Goal: Task Accomplishment & Management: Use online tool/utility

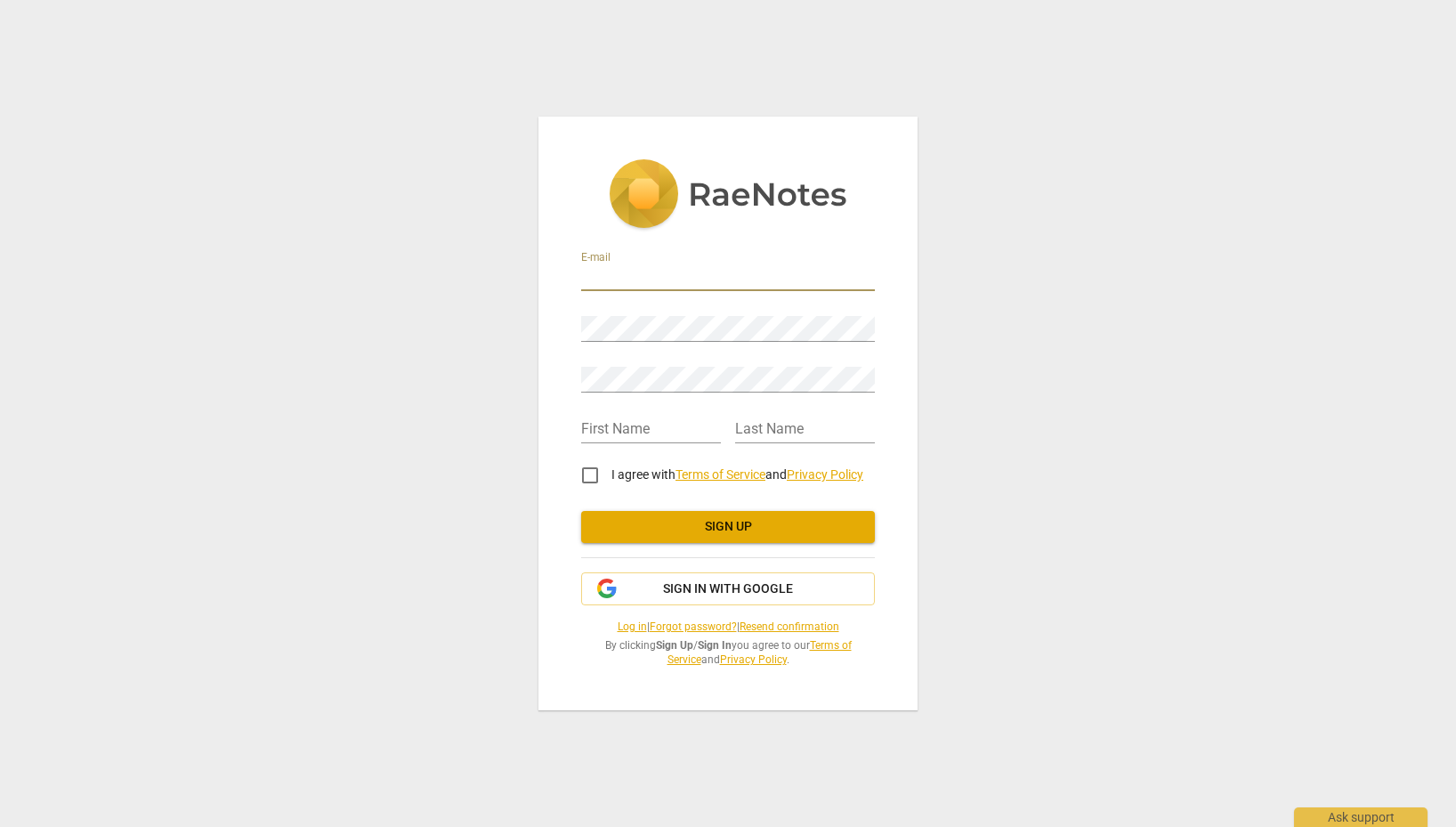
type input "M"
type input "Jay@ThrivingLife.com"
click at [499, 318] on div "E-mail Jay@ThrivingLife.com Password Retype Password First Name Last Name I agr…" at bounding box center [728, 414] width 1456 height 827
type input "[PERSON_NAME]"
type input "DeVorre"
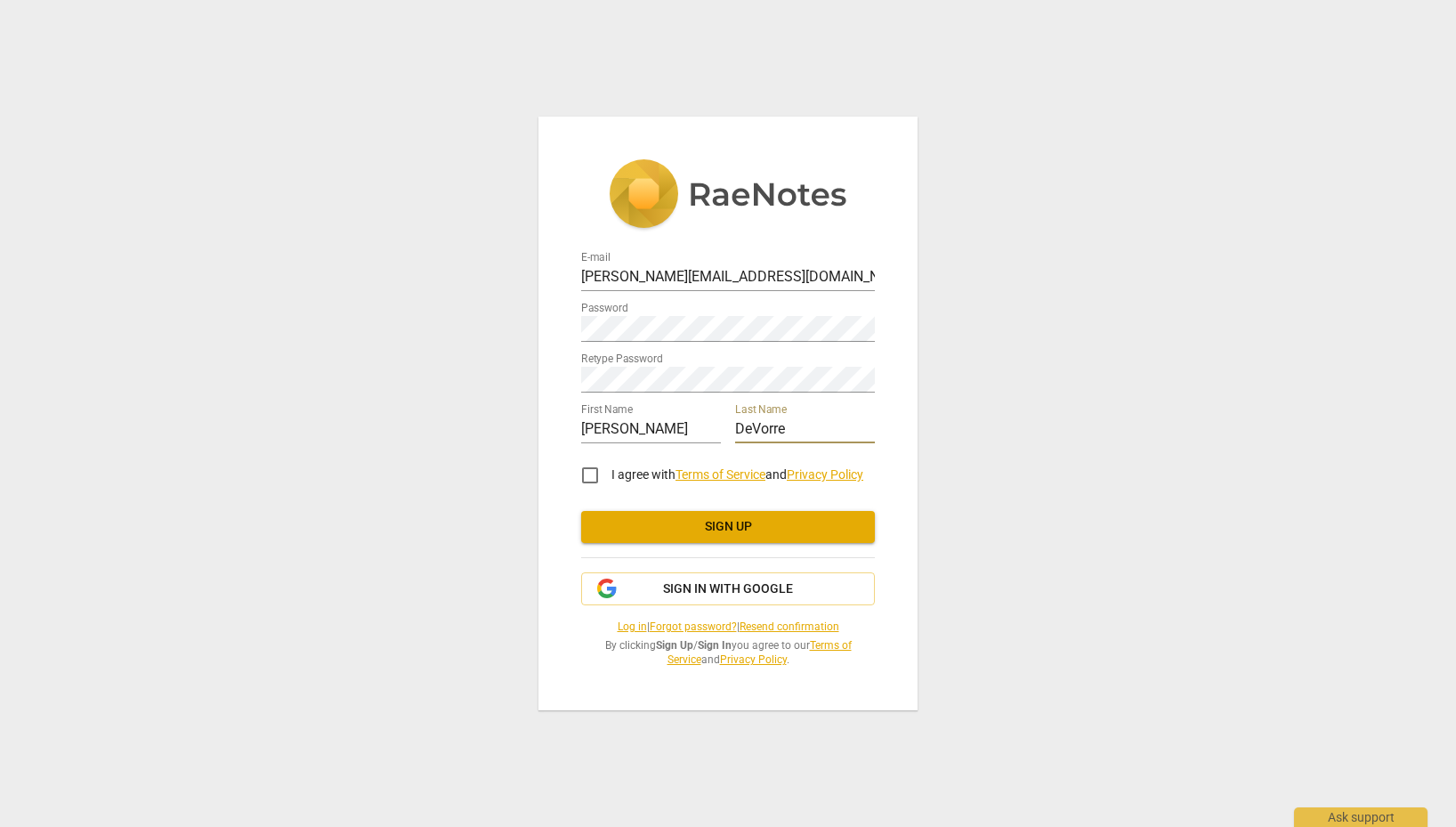
click at [594, 468] on input "I agree with Terms of Service and Privacy Policy" at bounding box center [589, 475] width 42 height 42
checkbox input "true"
click at [712, 467] on link "Terms of Service" at bounding box center [721, 474] width 90 height 14
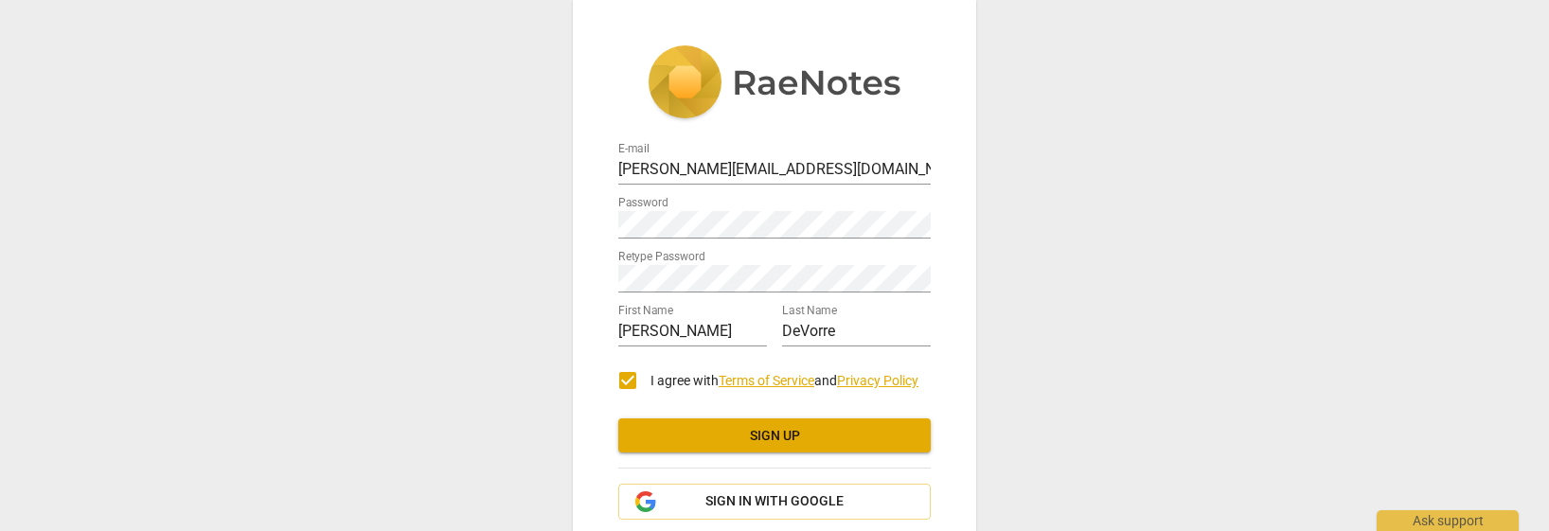
scroll to position [98, 0]
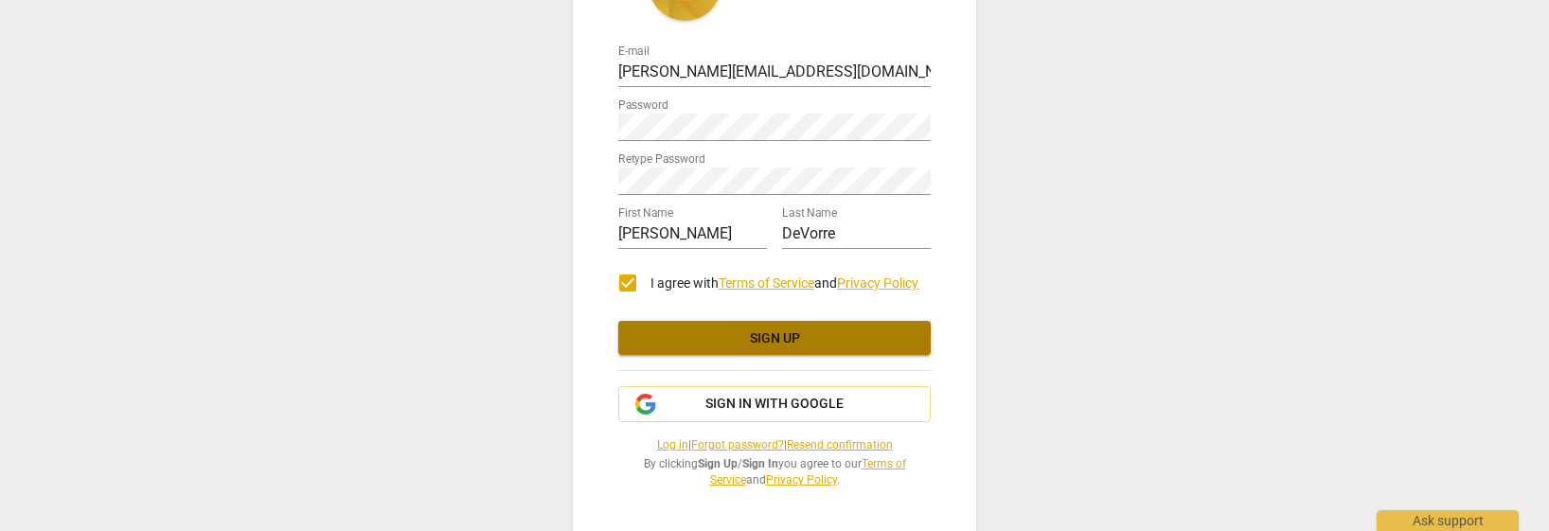
click at [766, 337] on span "Sign up" at bounding box center [775, 339] width 282 height 19
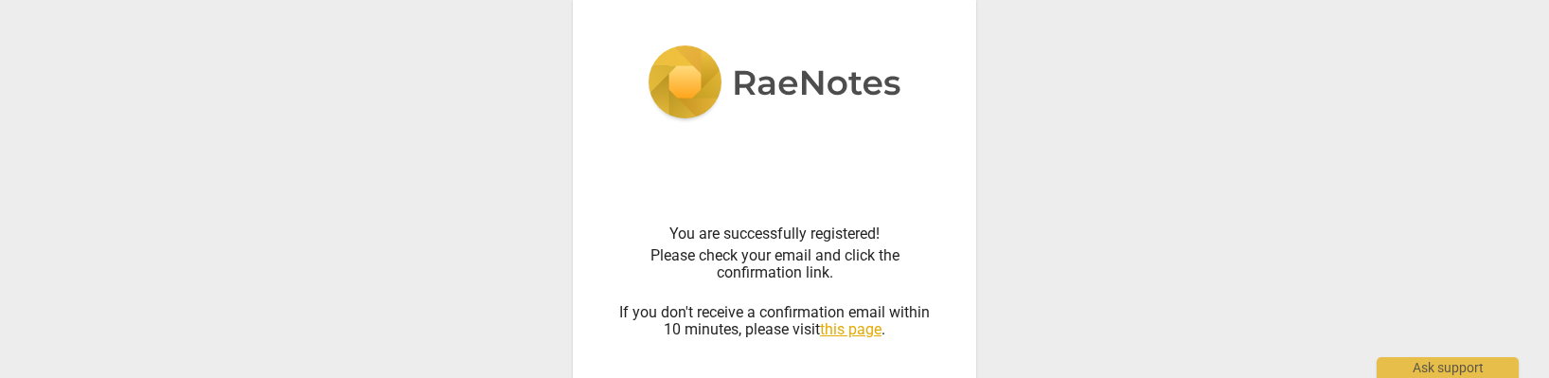
scroll to position [92, 0]
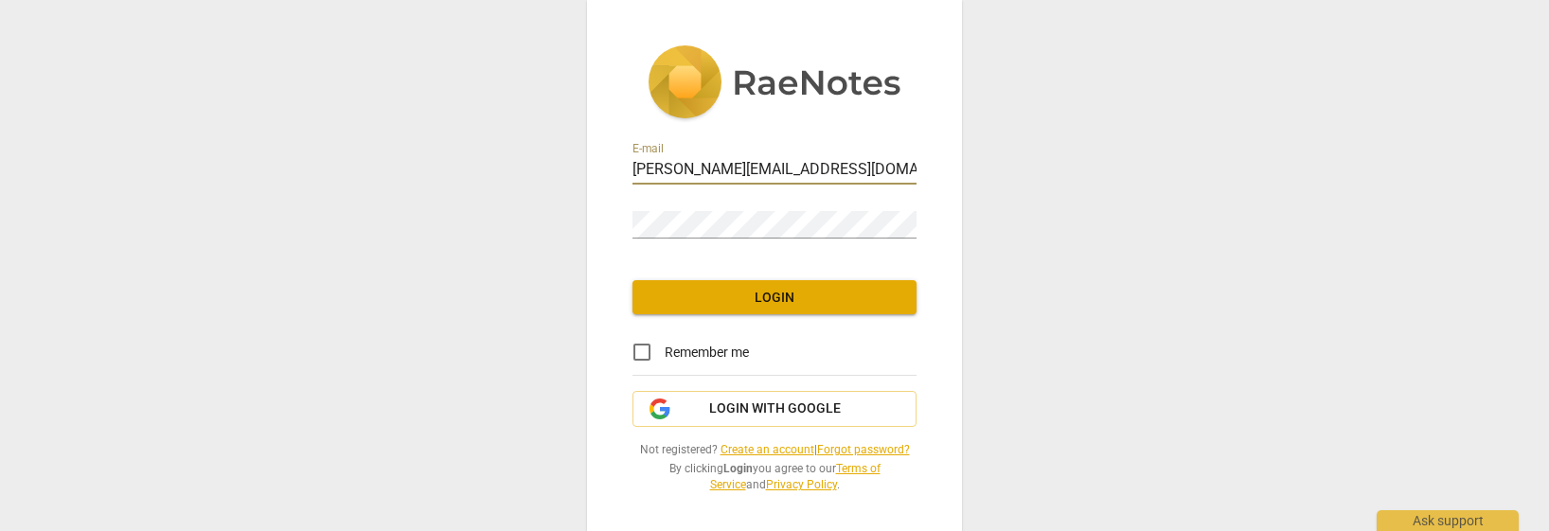
type input "Jay@ThrivingLife.com"
click at [814, 326] on div "E-mail Jay@ThrivingLife.com Password Login Remember me Login with Google Not re…" at bounding box center [774, 269] width 375 height 538
click at [803, 305] on span "Login" at bounding box center [775, 298] width 254 height 19
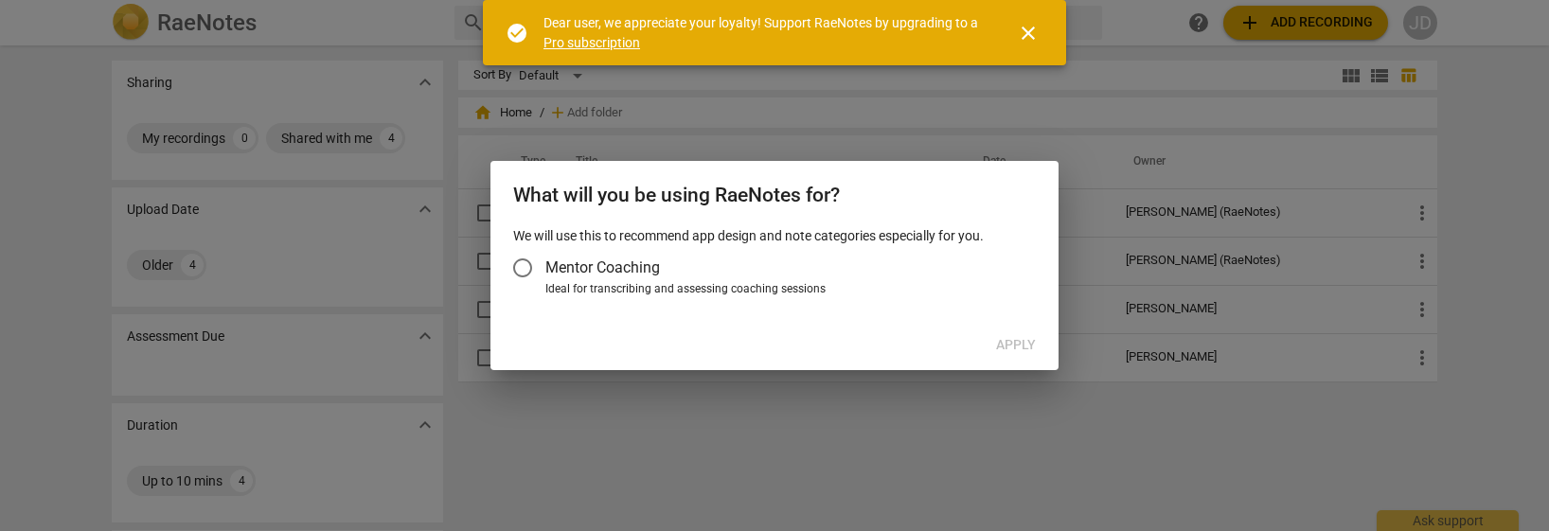
click at [633, 272] on span "Mentor Coaching" at bounding box center [603, 268] width 115 height 22
click at [546, 272] on input "Mentor Coaching" at bounding box center [522, 267] width 45 height 45
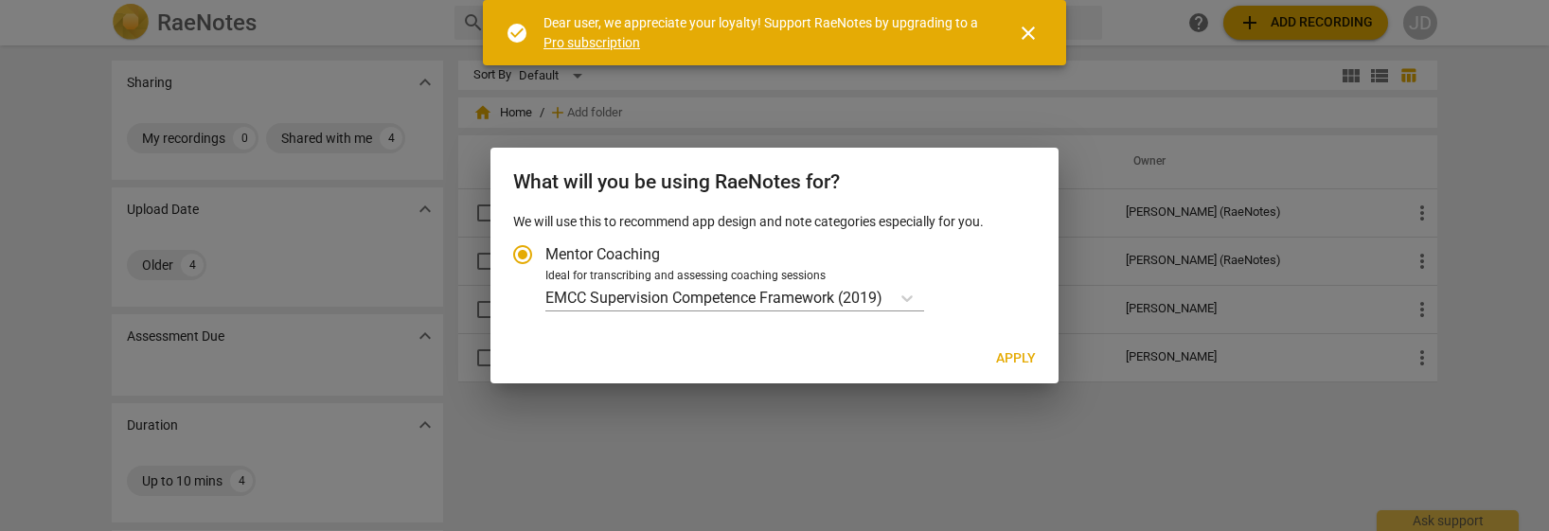
click at [1024, 355] on span "Apply" at bounding box center [1016, 358] width 40 height 19
radio input "false"
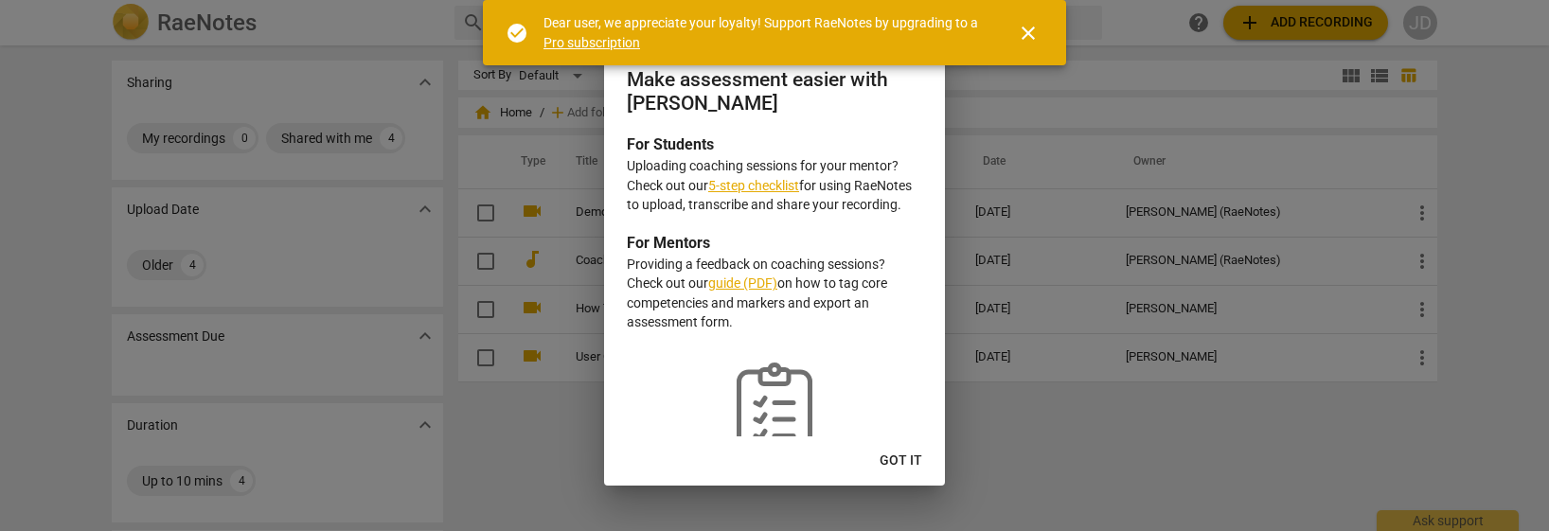
click at [1034, 33] on span "close" at bounding box center [1028, 33] width 23 height 23
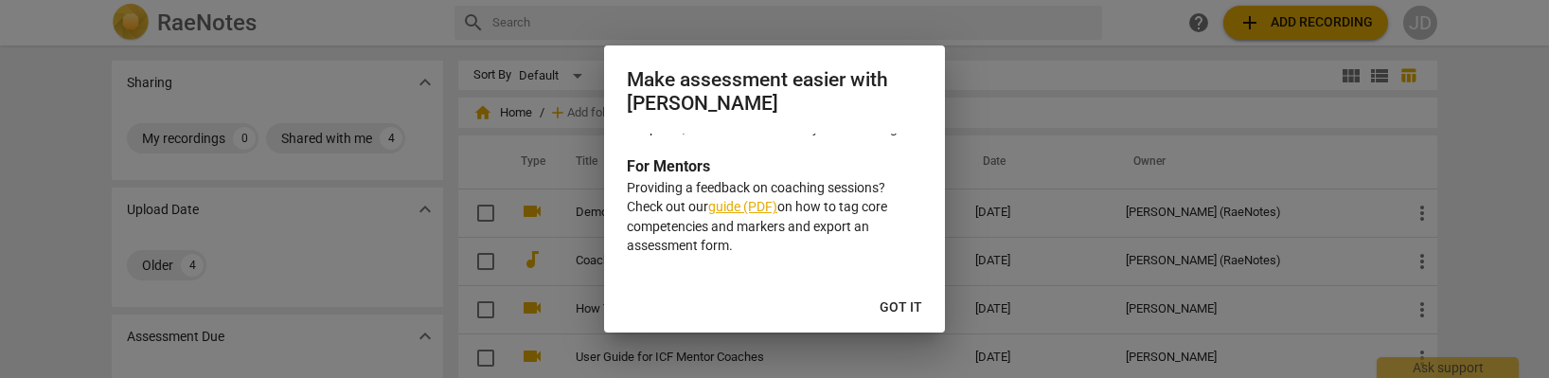
scroll to position [155, 0]
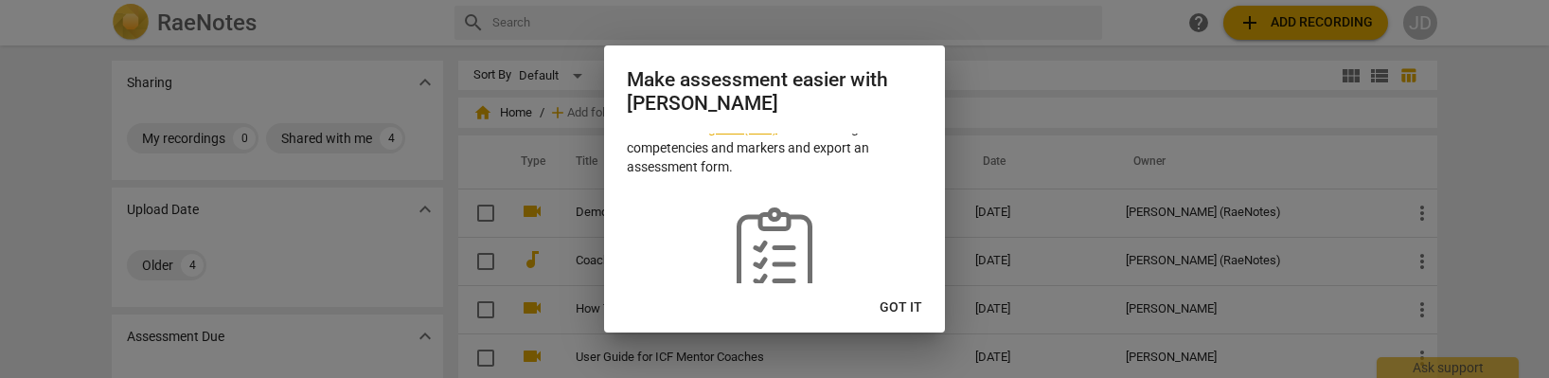
click at [914, 307] on span "Got it" at bounding box center [901, 307] width 43 height 19
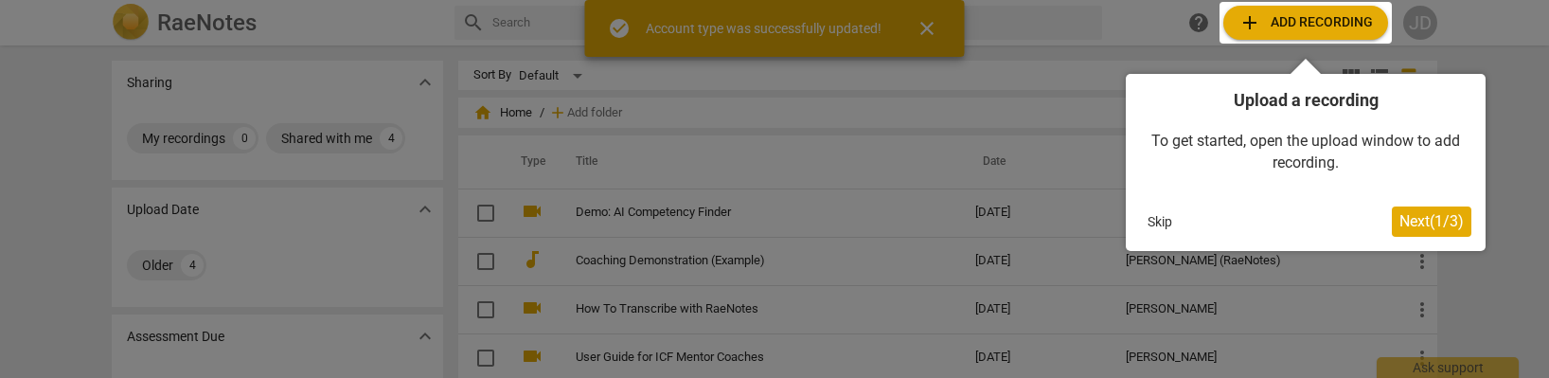
click at [1302, 17] on div at bounding box center [1306, 23] width 172 height 42
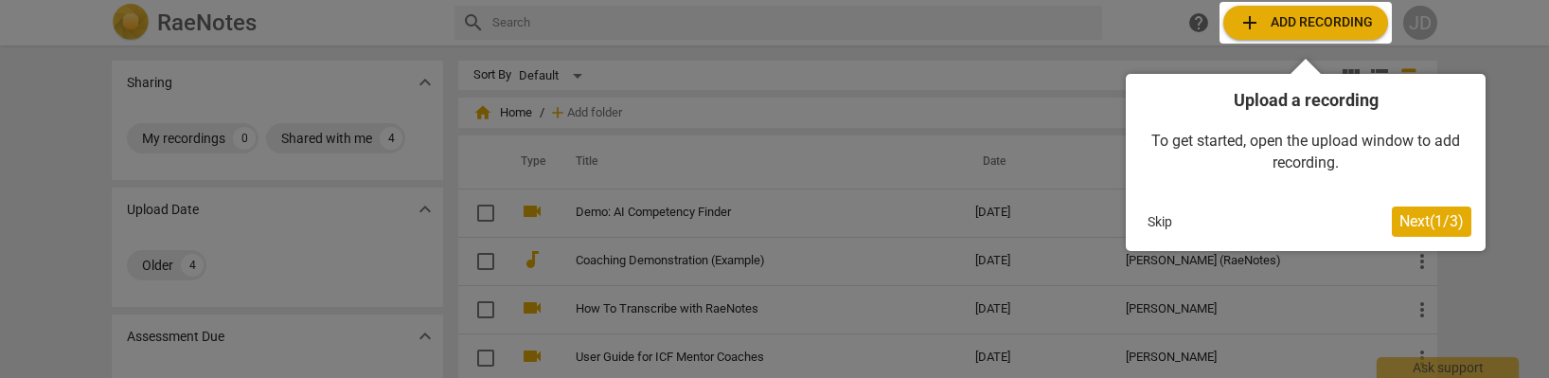
click at [1406, 216] on span "Next ( 1 / 3 )" at bounding box center [1432, 221] width 64 height 18
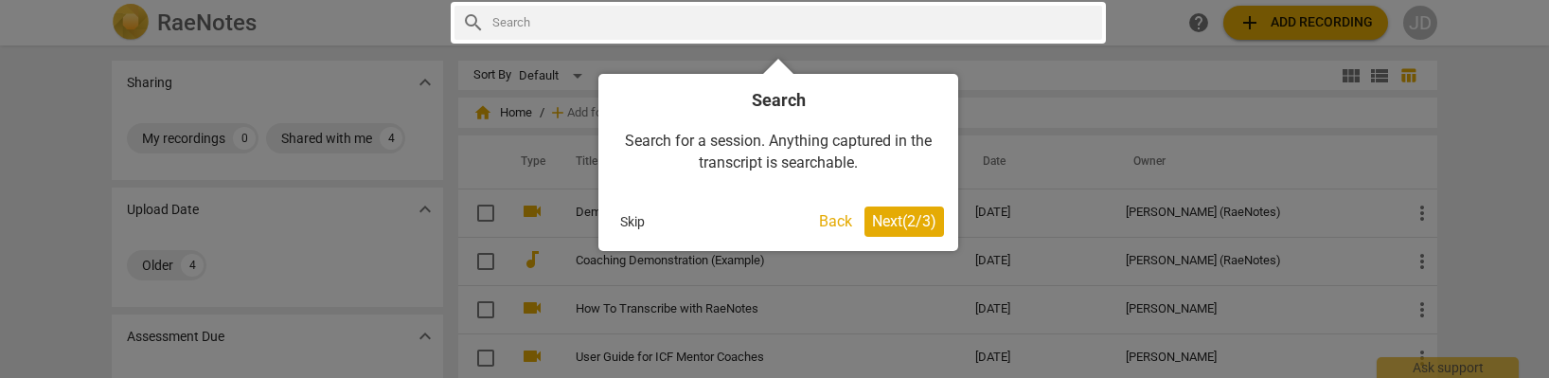
click at [923, 213] on span "Next ( 2 / 3 )" at bounding box center [904, 221] width 64 height 18
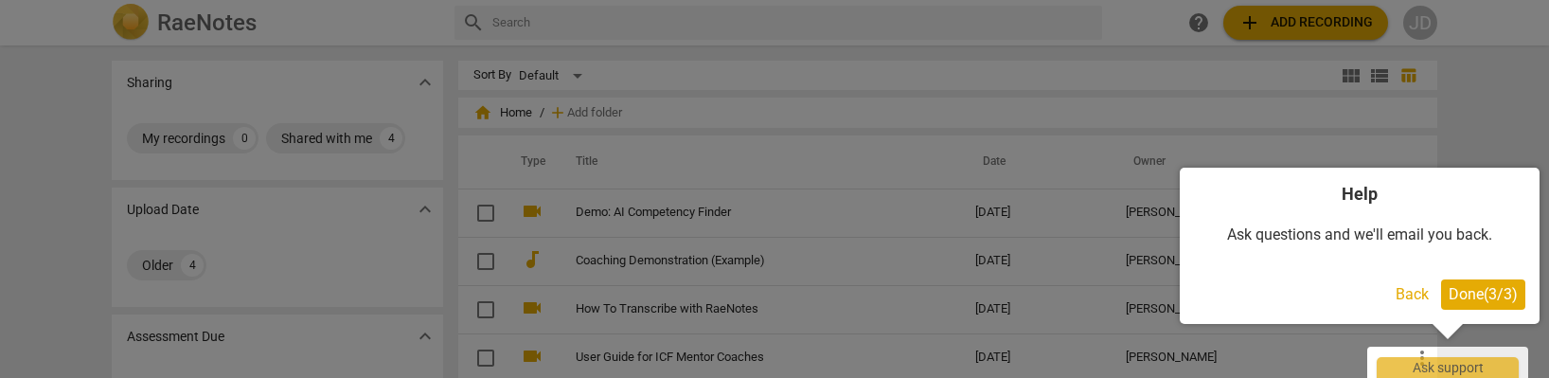
click at [1507, 289] on span "Done ( 3 / 3 )" at bounding box center [1483, 294] width 69 height 18
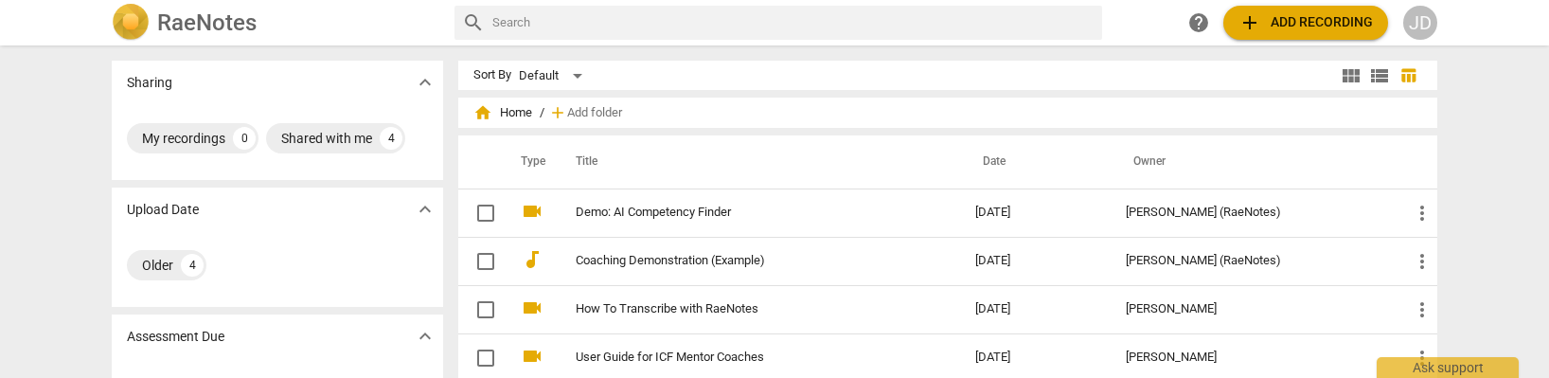
click at [1327, 27] on span "add Add recording" at bounding box center [1306, 22] width 134 height 23
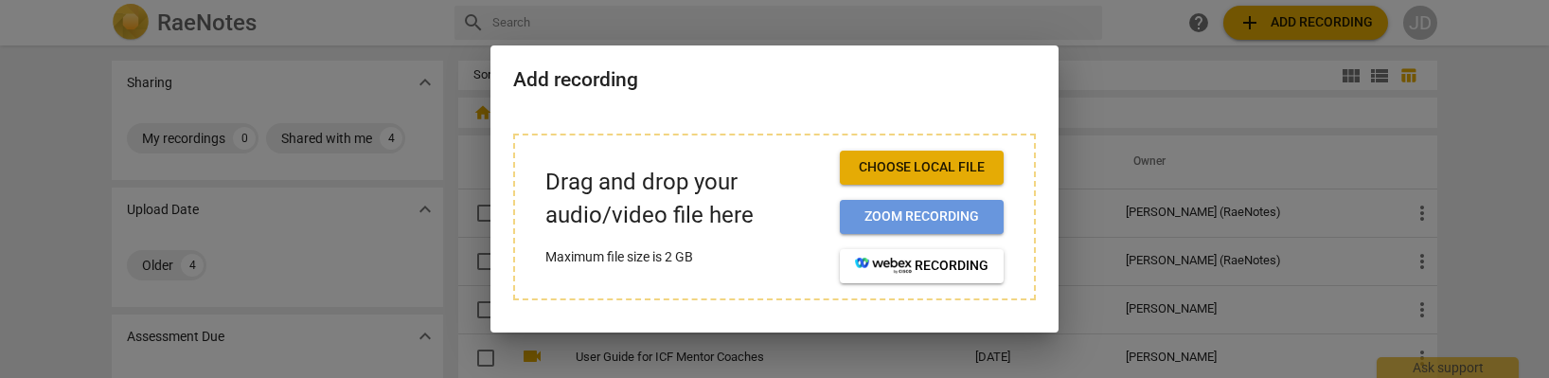
click at [905, 206] on button "Zoom recording" at bounding box center [922, 217] width 164 height 34
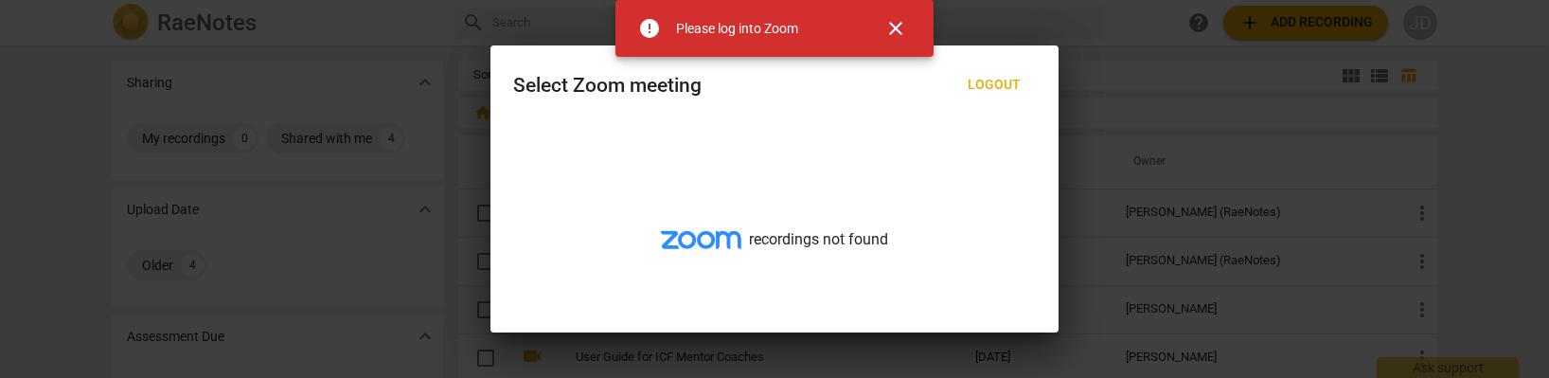
click at [900, 28] on span "close" at bounding box center [896, 28] width 23 height 23
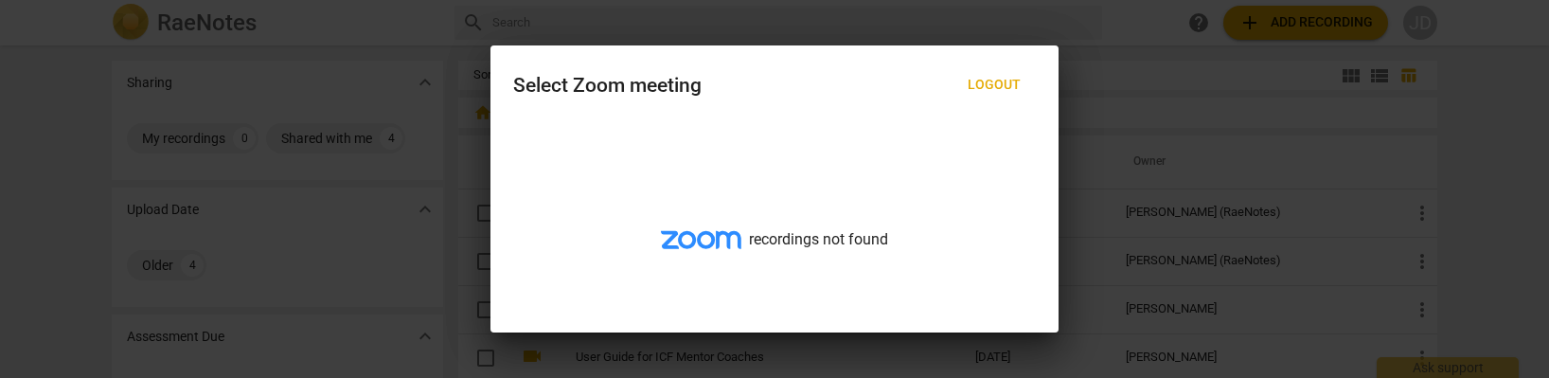
click at [993, 90] on span "Logout" at bounding box center [994, 85] width 53 height 19
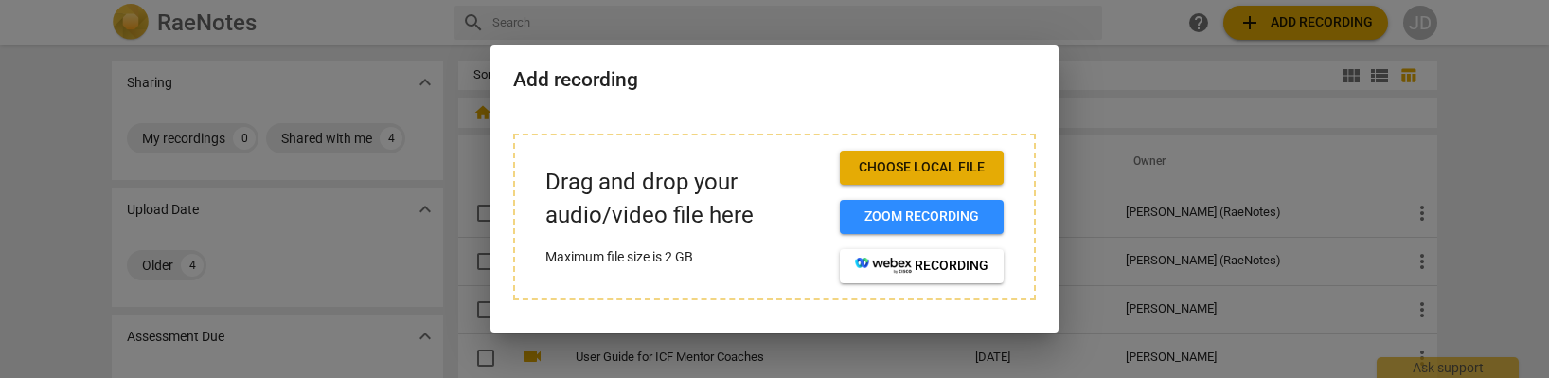
click at [945, 161] on span "Choose local file" at bounding box center [922, 167] width 134 height 19
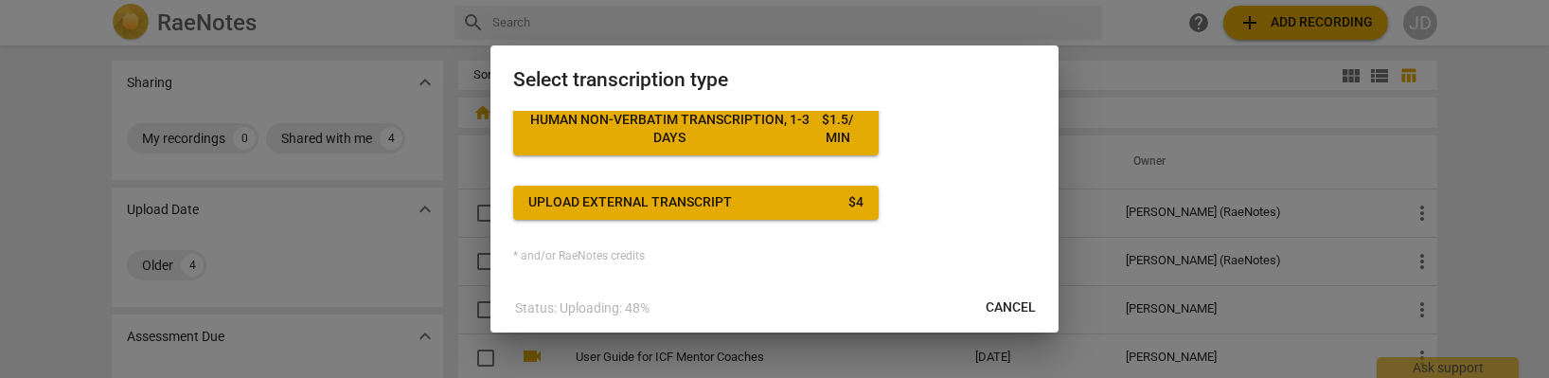
scroll to position [30, 0]
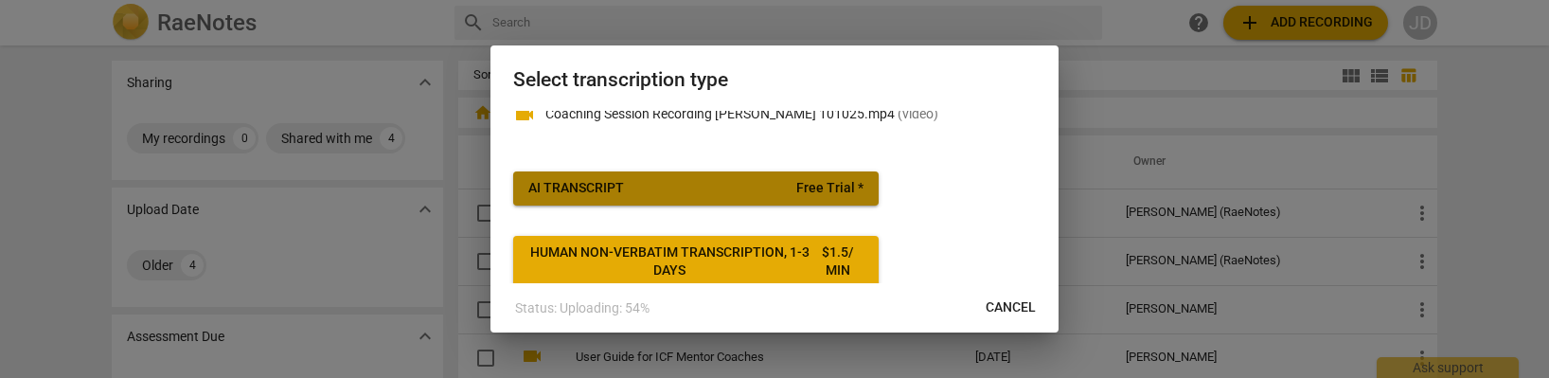
click at [803, 194] on span "Free Trial *" at bounding box center [830, 188] width 67 height 19
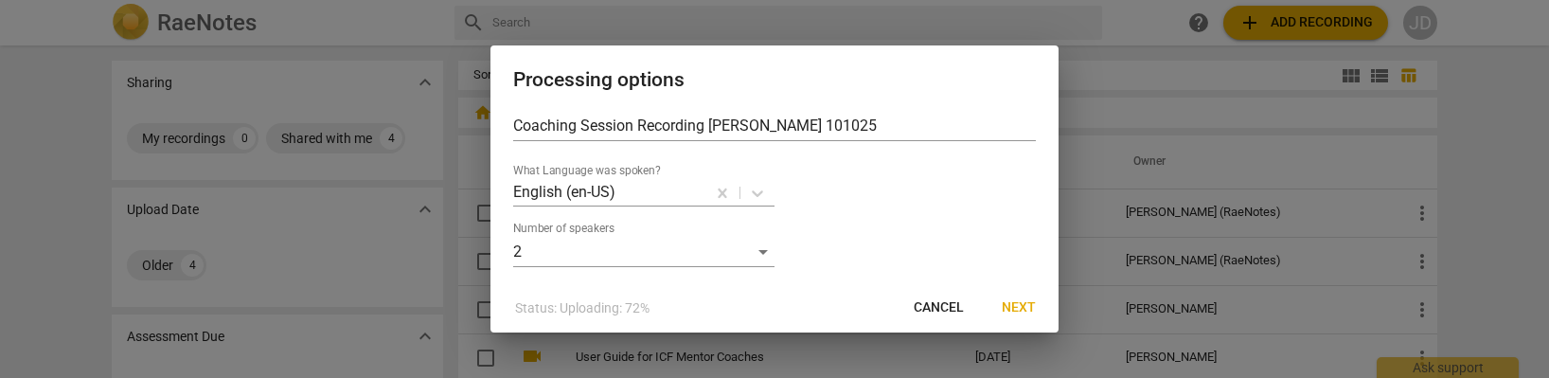
scroll to position [51, 0]
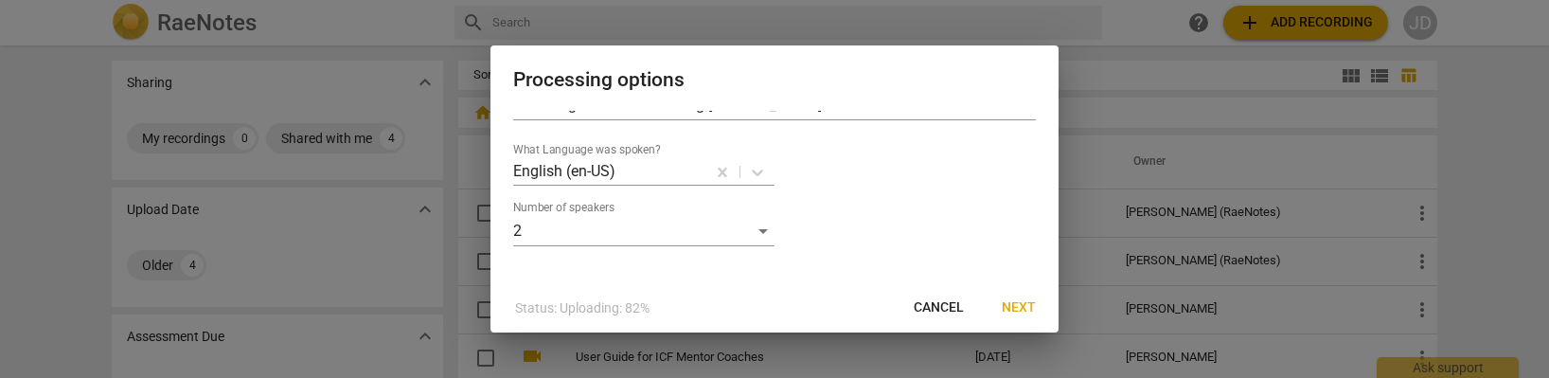
click at [1012, 308] on span "Next" at bounding box center [1019, 307] width 34 height 19
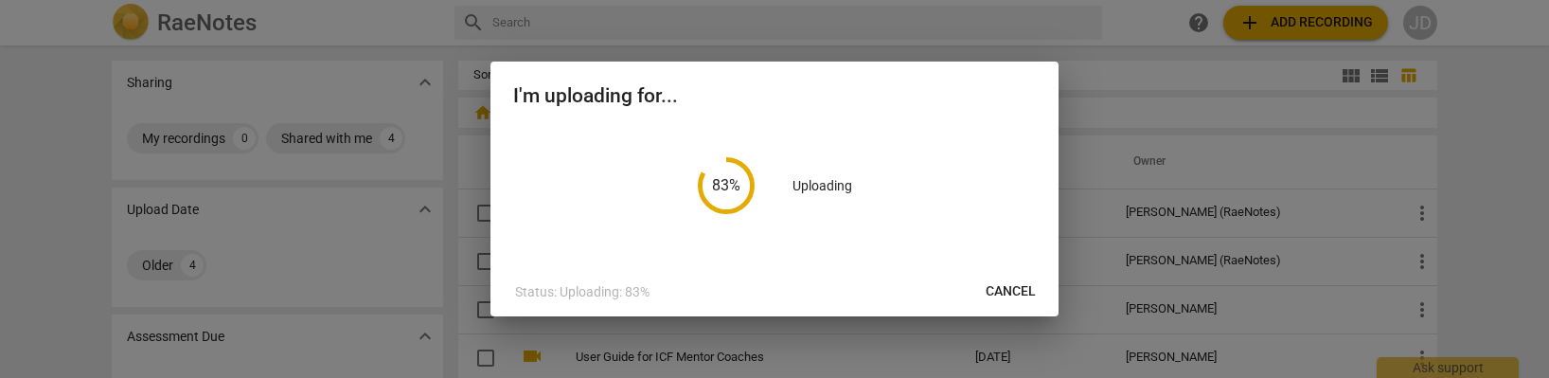
scroll to position [0, 0]
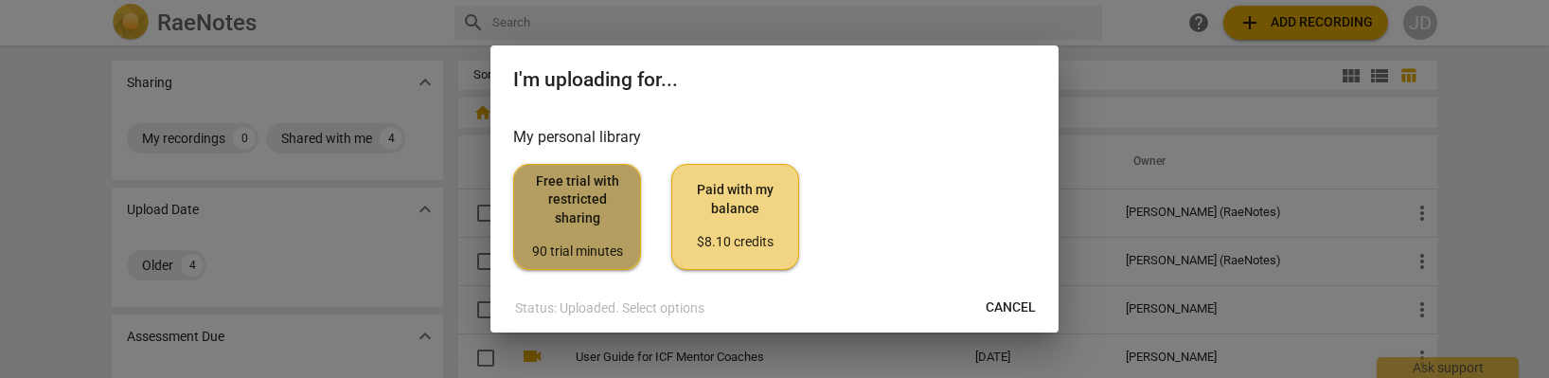
click at [617, 216] on span "Free trial with restricted sharing 90 trial minutes" at bounding box center [577, 216] width 96 height 89
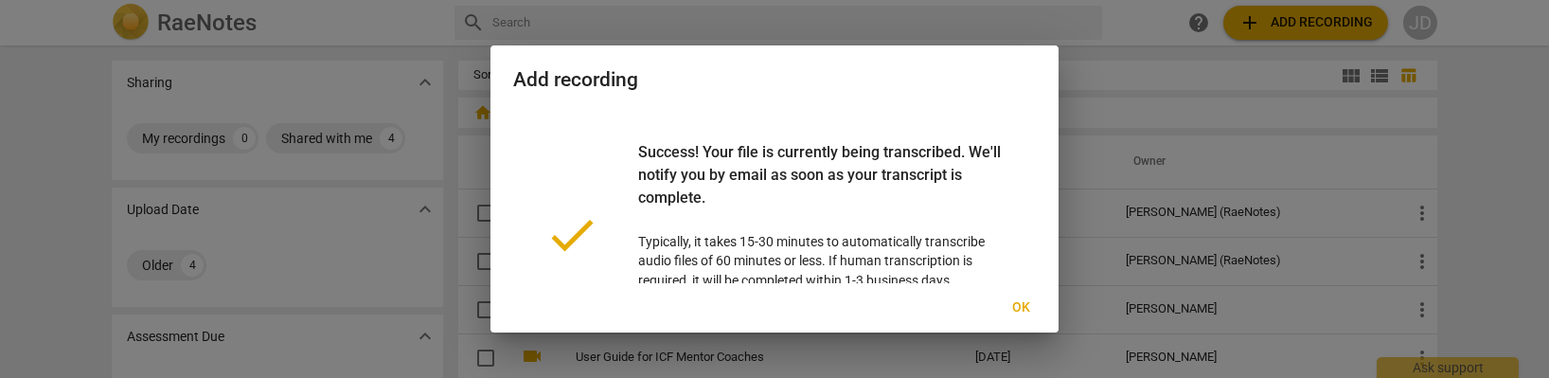
scroll to position [96, 0]
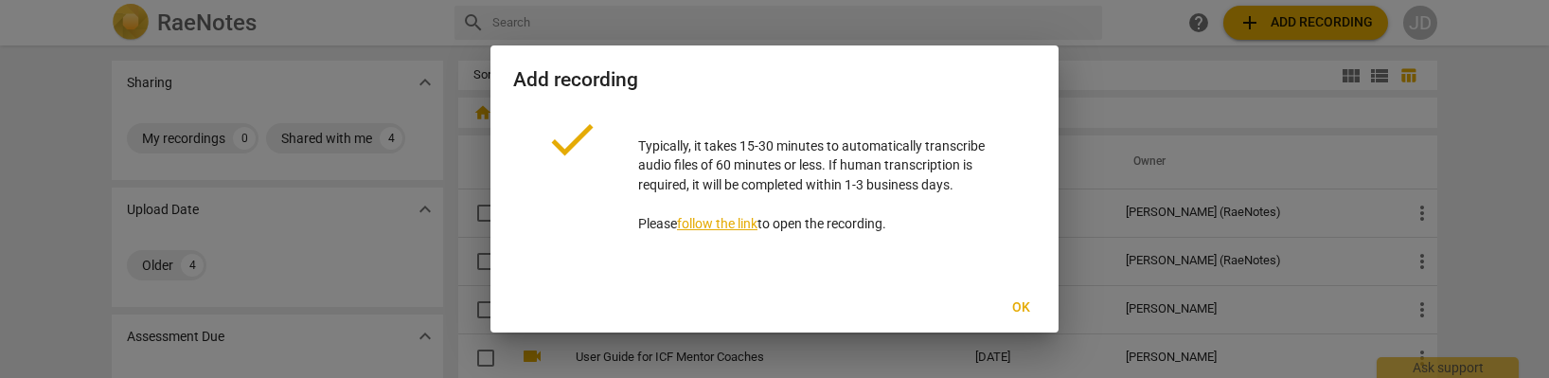
click at [1024, 301] on span "Ok" at bounding box center [1021, 307] width 30 height 19
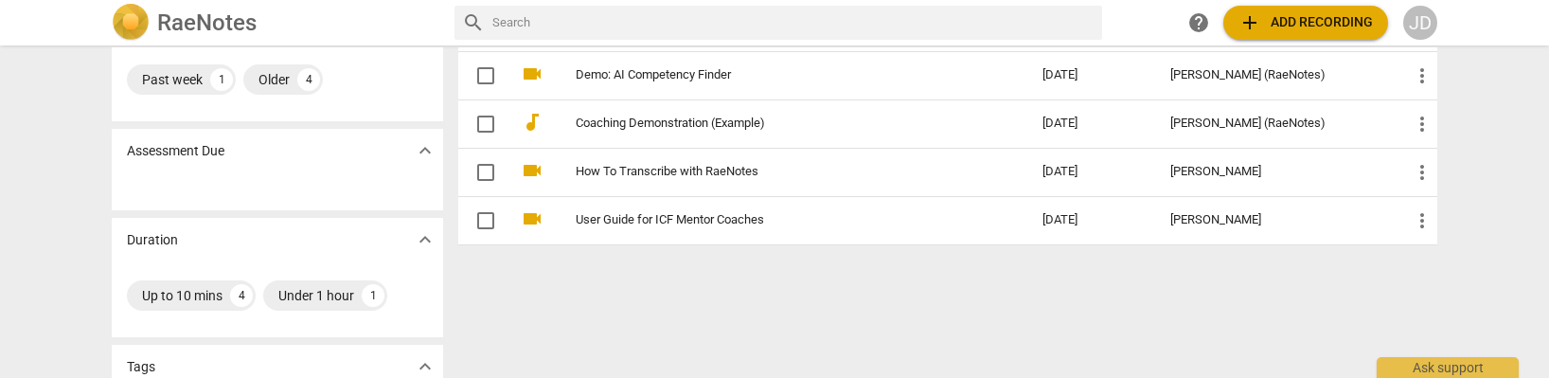
scroll to position [260, 0]
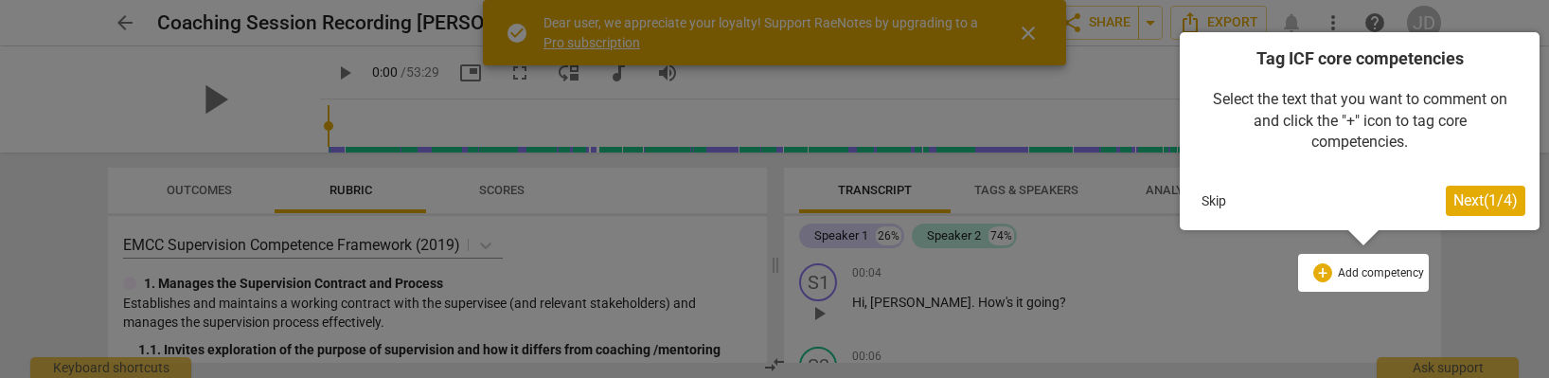
click at [1470, 196] on span "Next ( 1 / 4 )" at bounding box center [1486, 200] width 64 height 18
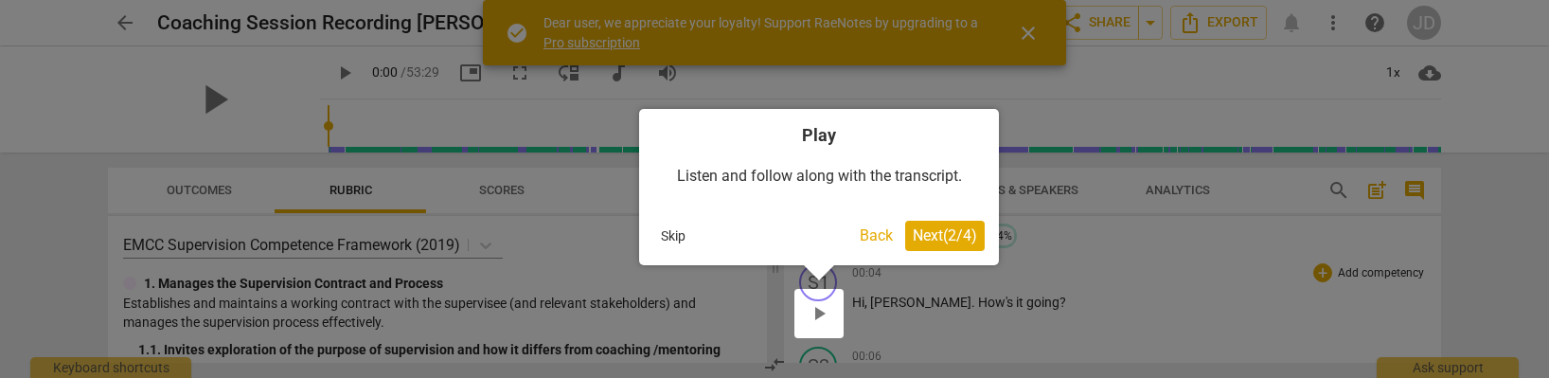
click at [956, 237] on span "Next ( 2 / 4 )" at bounding box center [945, 235] width 64 height 18
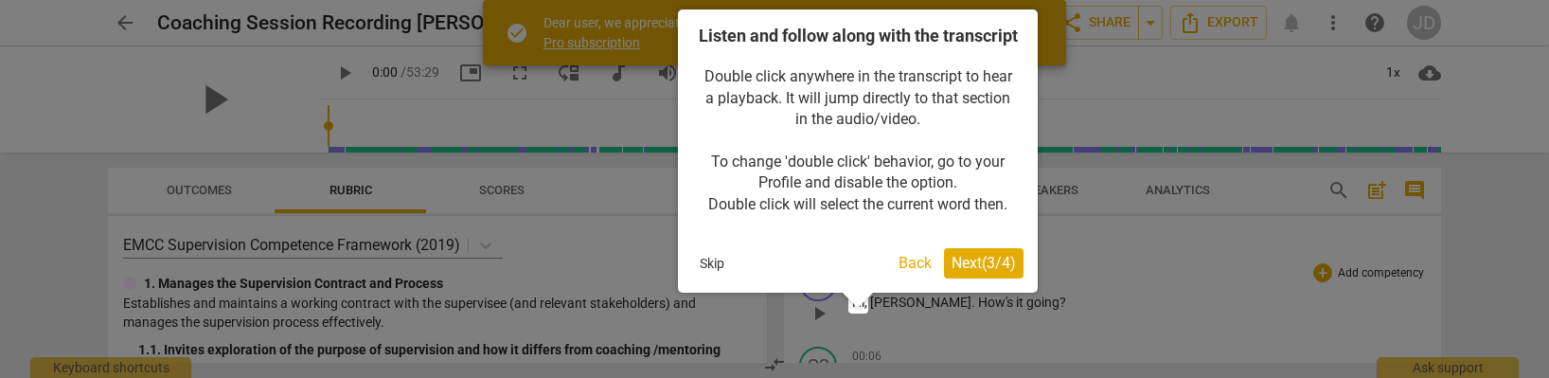
click at [981, 272] on span "Next ( 3 / 4 )" at bounding box center [984, 263] width 64 height 18
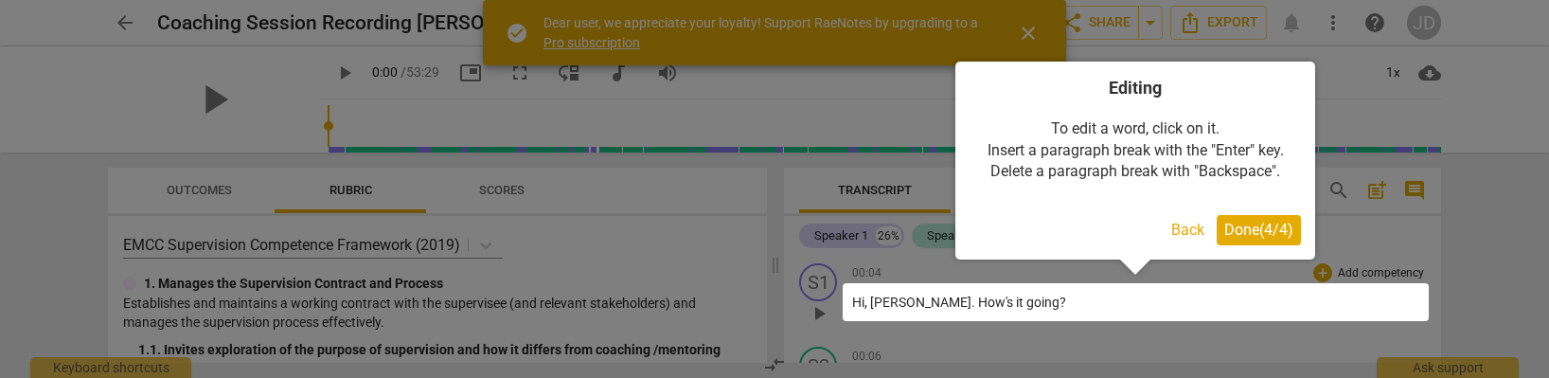
click at [1228, 228] on span "Done ( 4 / 4 )" at bounding box center [1259, 230] width 69 height 18
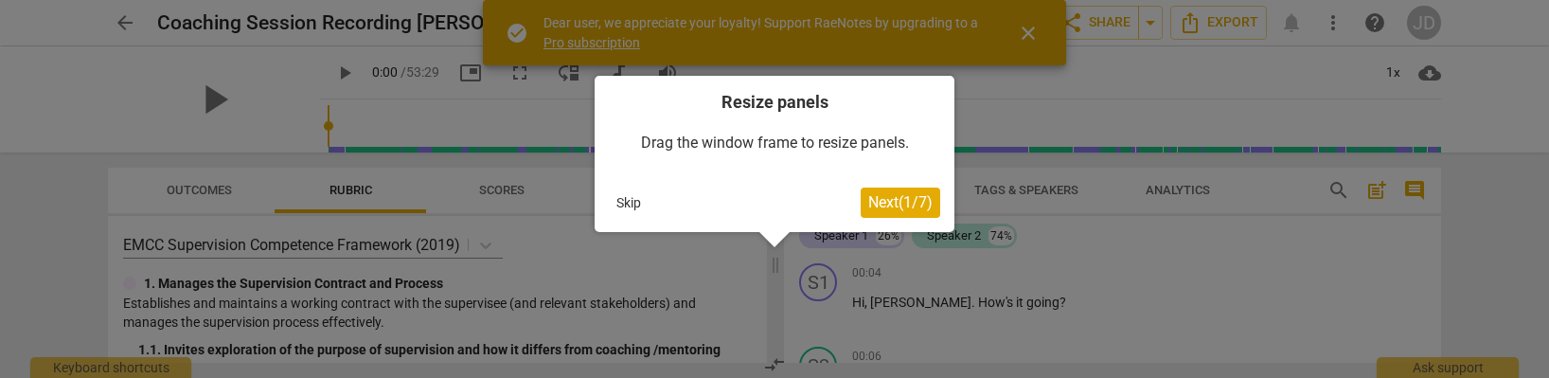
click at [905, 209] on span "Next ( 1 / 7 )" at bounding box center [900, 202] width 64 height 18
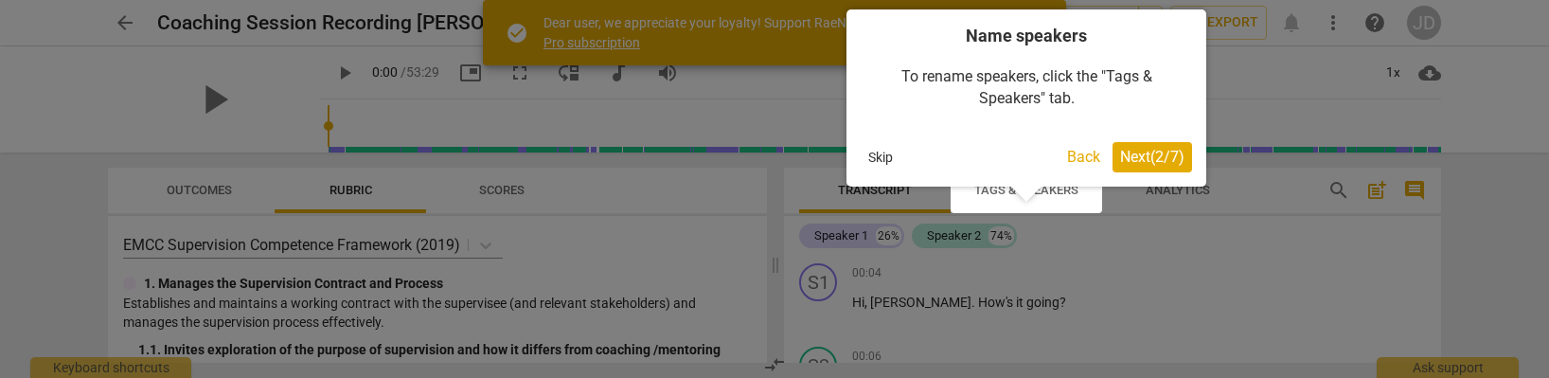
click at [1134, 163] on span "Next ( 2 / 7 )" at bounding box center [1152, 157] width 64 height 18
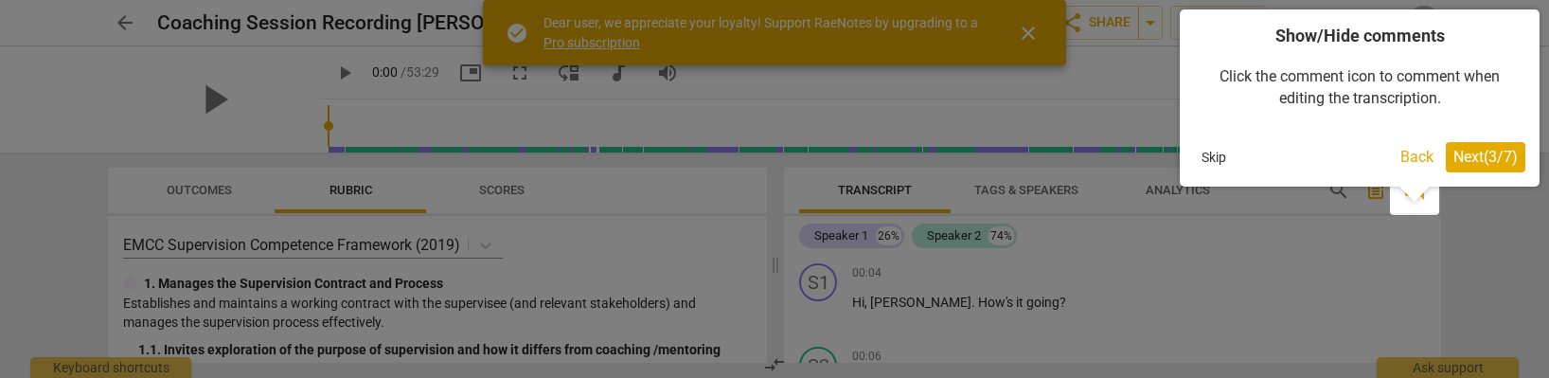
click at [1488, 155] on span "Next ( 3 / 7 )" at bounding box center [1486, 157] width 64 height 18
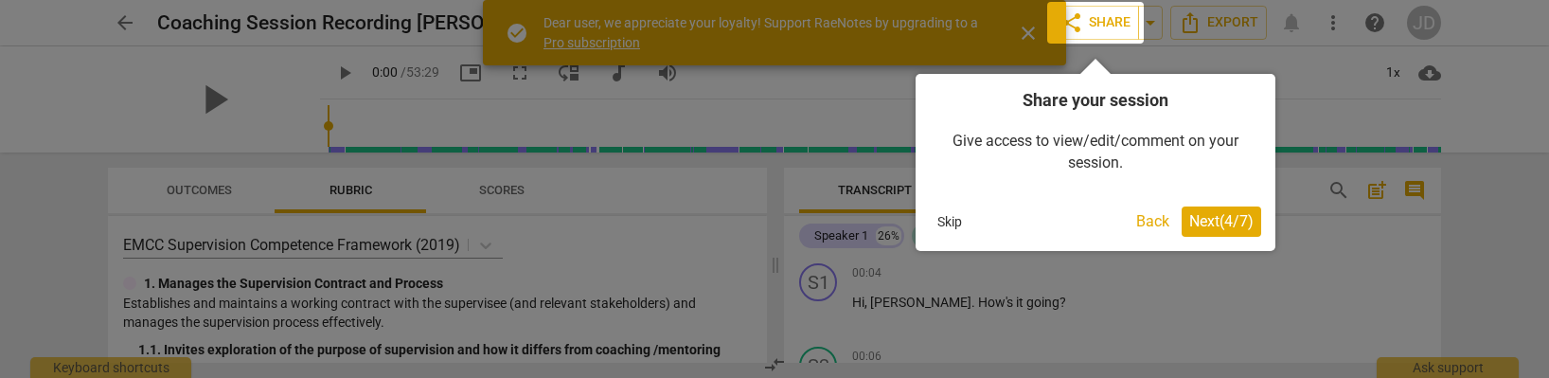
click at [1207, 215] on span "Next ( 4 / 7 )" at bounding box center [1222, 221] width 64 height 18
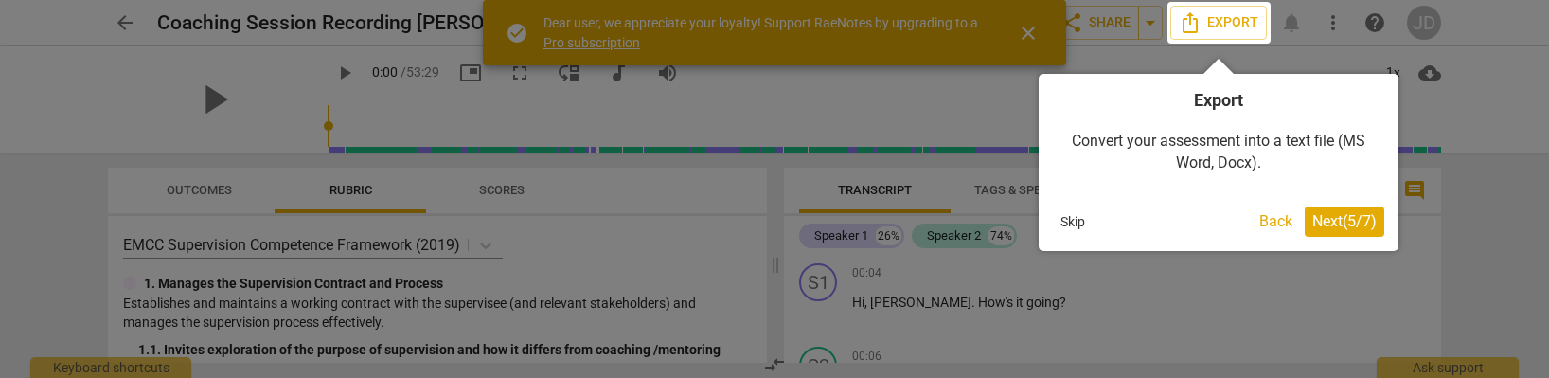
click at [1330, 218] on span "Next ( 5 / 7 )" at bounding box center [1345, 221] width 64 height 18
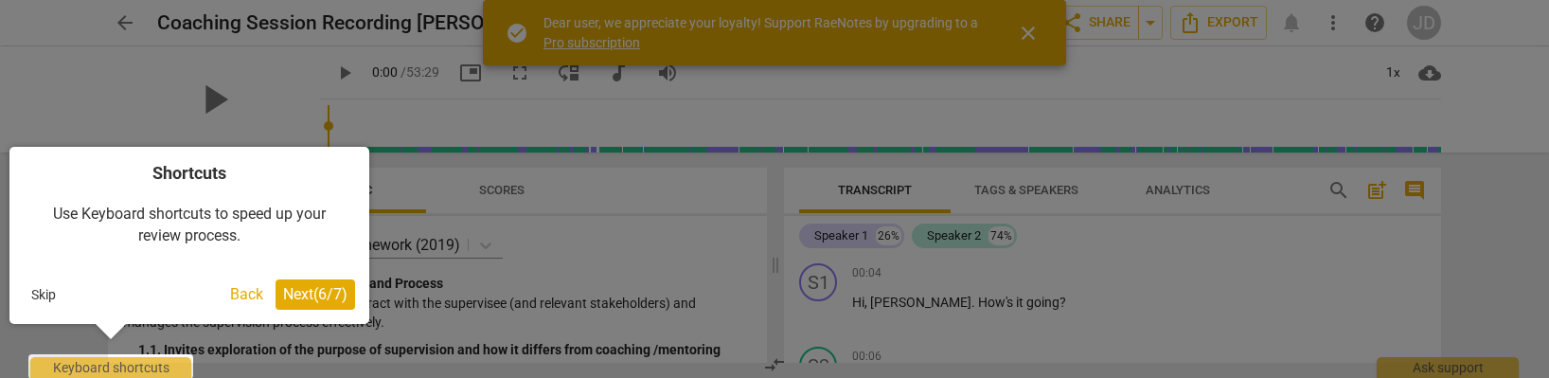
click at [345, 292] on span "Next ( 6 / 7 )" at bounding box center [315, 294] width 64 height 18
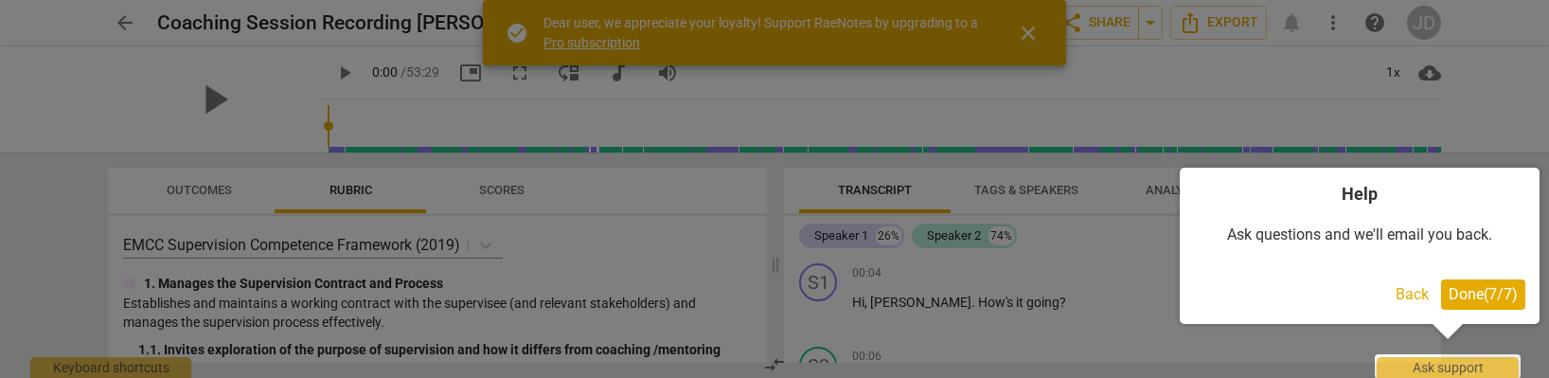
click at [1483, 285] on span "Done ( 7 / 7 )" at bounding box center [1483, 294] width 69 height 18
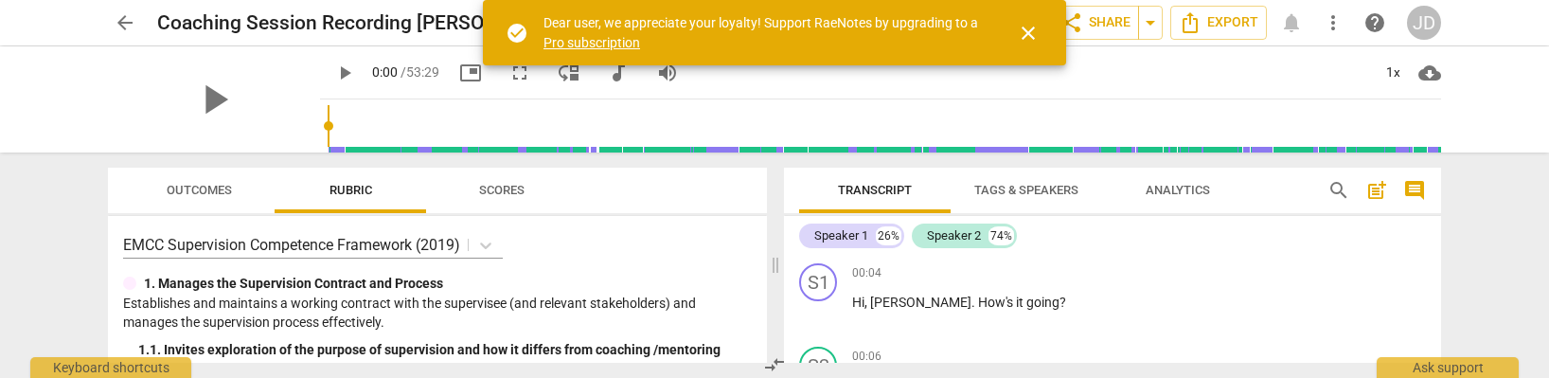
click at [1030, 28] on span "close" at bounding box center [1028, 33] width 23 height 23
